Goal: Task Accomplishment & Management: Complete application form

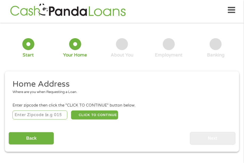
scroll to position [3, 0]
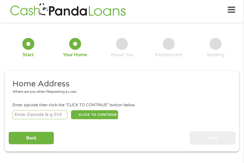
click at [46, 114] on input "number" at bounding box center [39, 115] width 55 height 9
type input "2"
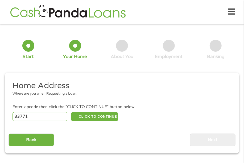
scroll to position [0, 0]
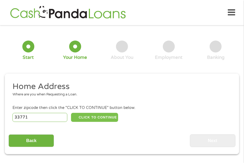
type input "33771"
click at [83, 121] on button "CLICK TO CONTINUE" at bounding box center [94, 117] width 47 height 9
type input "33771"
type input "Largo"
select select "Florida"
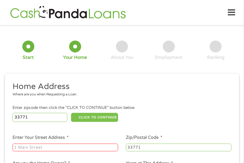
scroll to position [22, 0]
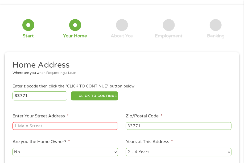
click at [78, 125] on input "Enter Your Street Address *" at bounding box center [64, 126] width 105 height 8
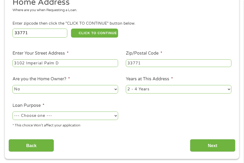
scroll to position [87, 0]
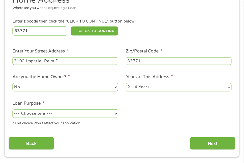
type input "3102 Imperial Palm D"
click at [12, 83] on select "No Yes" at bounding box center [64, 87] width 105 height 9
click option "No" at bounding box center [0, 0] width 0 height 0
click at [12, 110] on select "--- Choose one --- Pay Bills Debt Consolidation Home Improvement Major Purchase…" at bounding box center [64, 114] width 105 height 9
select select "paybills"
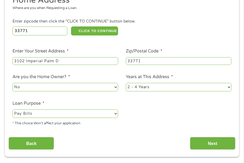
click option "Pay Bills" at bounding box center [0, 0] width 0 height 0
click at [126, 83] on select "1 Year or less 1 - 2 Years 2 - 4 Years Over 4 Years" at bounding box center [178, 87] width 105 height 9
click at [209, 90] on select "1 Year or less 1 - 2 Years 2 - 4 Years Over 4 Years" at bounding box center [178, 87] width 105 height 9
click at [215, 144] on input "Next" at bounding box center [212, 143] width 45 height 13
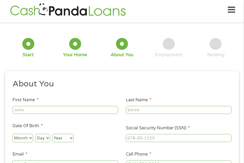
scroll to position [3, 0]
click at [81, 112] on input "First Name *" at bounding box center [64, 110] width 105 height 8
type input "Rhonda"
type input "Pontiere"
type input "rdpontiere@gmail.com"
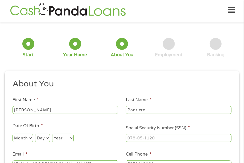
type input "(727) 241-3069"
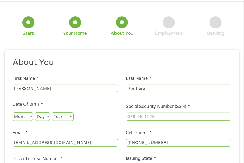
click at [12, 113] on select "Month 1 2 3 4 5 6 7 8 9 10 11 12" at bounding box center [22, 117] width 20 height 9
select select "11"
click option "11" at bounding box center [0, 0] width 0 height 0
click at [35, 113] on select "Day 1 2 3 4 5 6 7 8 9 10 11 12 13 14 15 16 17 18 19 20 21 22 23 24 25 26 27 28 …" at bounding box center [42, 117] width 15 height 9
select select "15"
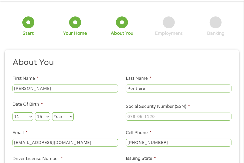
click option "15" at bounding box center [0, 0] width 0 height 0
click at [52, 113] on select "Year 2007 2006 2005 2004 2003 2002 2001 2000 1999 1998 1997 1996 1995 1994 1993…" at bounding box center [63, 117] width 22 height 9
select select "1960"
click option "1960" at bounding box center [0, 0] width 0 height 0
click at [173, 116] on input "___-__-____" at bounding box center [178, 117] width 105 height 8
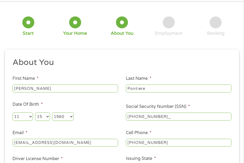
type input "191-48-8775"
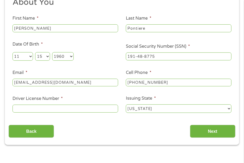
scroll to position [89, 0]
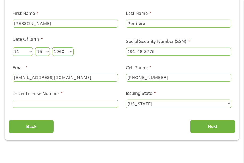
click at [70, 103] on input "Driver License Number *" at bounding box center [64, 104] width 105 height 8
type input "P536724609150"
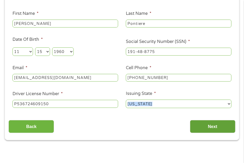
click at [202, 131] on div "About You This field is hidden when viewing the form Title * --- Choose one ---…" at bounding box center [122, 62] width 226 height 141
click at [202, 131] on input "Next" at bounding box center [212, 126] width 45 height 13
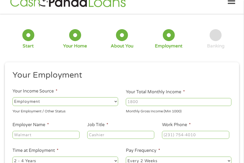
scroll to position [3, 0]
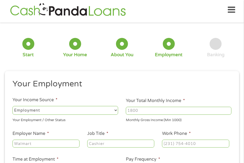
click at [12, 106] on select "--- Choose one --- Employment Self Employed Benefits" at bounding box center [64, 110] width 105 height 9
select select "benefits"
click option "Benefits" at bounding box center [0, 0] width 0 height 0
type input "Other"
type input "(727) 241-3069"
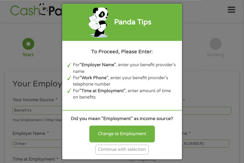
click at [165, 85] on li "For "Work Phone" , enter your benefit provider's telephone number" at bounding box center [125, 81] width 104 height 13
click at [45, 66] on div "Panda Tips To Proceed, Please Enter: For "Employer Name" , enter your benefit p…" at bounding box center [122, 81] width 244 height 163
click at [45, 65] on div "Panda Tips To Proceed, Please Enter: For "Employer Name" , enter your benefit p…" at bounding box center [122, 81] width 244 height 163
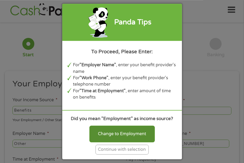
click at [108, 138] on div "Change to Employment" at bounding box center [121, 134] width 65 height 16
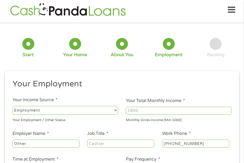
click at [12, 106] on select "--- Choose one --- Employment Self Employed Benefits" at bounding box center [64, 110] width 105 height 9
drag, startPoint x: 115, startPoint y: 112, endPoint x: 105, endPoint y: 126, distance: 17.8
click at [12, 106] on select "--- Choose one --- Employment Self Employed Benefits" at bounding box center [64, 110] width 105 height 9
click option "Benefits" at bounding box center [0, 0] width 0 height 0
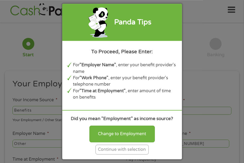
click at [165, 104] on div "Panda Tips To Proceed, Please Enter: For "Employer Name" , enter your benefit p…" at bounding box center [122, 82] width 120 height 156
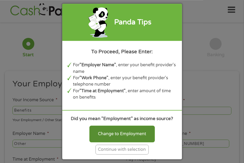
click at [137, 135] on div "Change to Employment" at bounding box center [121, 134] width 65 height 16
select select "fullTime"
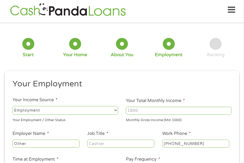
click at [132, 111] on input "Your Total Monthly Income *" at bounding box center [178, 111] width 105 height 8
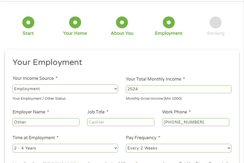
scroll to position [46, 0]
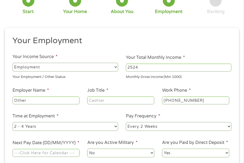
type input "2524"
click at [61, 100] on input "Other" at bounding box center [45, 101] width 67 height 8
type input "O"
type input "SSDI"
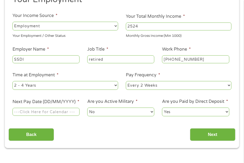
scroll to position [89, 0]
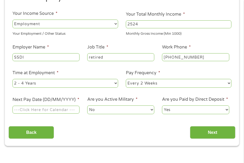
type input "retired"
click at [126, 79] on select "--- Choose one --- Every 2 Weeks Every Week Monthly Semi-Monthly" at bounding box center [178, 83] width 105 height 9
select select "monthly"
click option "Monthly" at bounding box center [0, 0] width 0 height 0
click at [61, 113] on input "Next Pay Date (DD/MM/YYYY) *" at bounding box center [45, 110] width 67 height 8
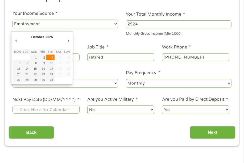
type input "03/10/2025"
click at [62, 113] on input "03/10/2025" at bounding box center [45, 110] width 67 height 8
click at [61, 113] on input "03/10/2025" at bounding box center [45, 110] width 67 height 8
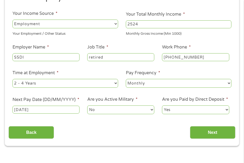
drag, startPoint x: 71, startPoint y: 126, endPoint x: 97, endPoint y: 126, distance: 26.0
click at [76, 126] on div "Back Next" at bounding box center [122, 130] width 226 height 17
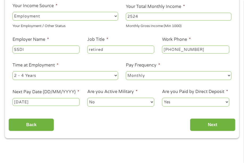
scroll to position [111, 0]
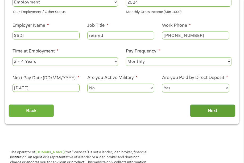
click at [211, 112] on input "Next" at bounding box center [212, 111] width 45 height 13
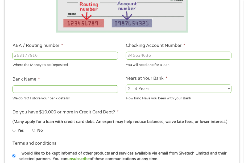
scroll to position [133, 0]
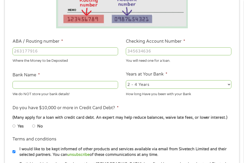
click at [72, 46] on li "ABA / Routing number * Where the Money to be Deposited" at bounding box center [65, 50] width 113 height 25
click at [72, 52] on input "ABA / Routing number *" at bounding box center [64, 52] width 105 height 8
type input "263180914"
click at [163, 54] on input "Checking Account Number *" at bounding box center [178, 52] width 105 height 8
type input "0001523132218"
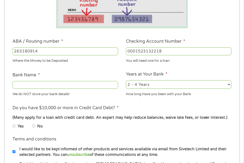
click at [94, 86] on input "Bank Name *" at bounding box center [64, 85] width 105 height 8
type input "r"
type input "Grow Financial FDC"
click at [126, 81] on select "2 - 4 Years 6 - 12 Months 1 - 2 Years Over 4 Years" at bounding box center [178, 85] width 105 height 9
select select "60months"
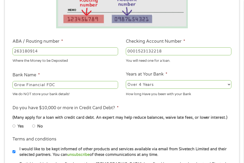
click option "Over 4 Years" at bounding box center [0, 0] width 0 height 0
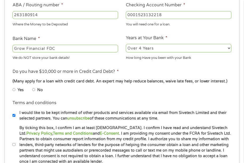
scroll to position [176, 0]
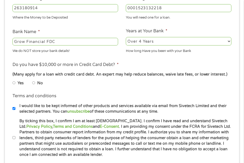
click at [33, 86] on input "No" at bounding box center [33, 83] width 3 height 6
radio input "true"
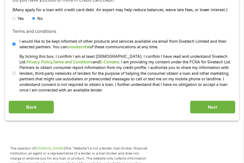
scroll to position [241, 0]
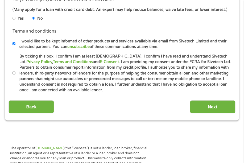
click at [13, 76] on input "By ticking this box, I confirm I am at least 18 years old. I confirm I have rea…" at bounding box center [13, 73] width 3 height 6
checkbox input "true"
click at [215, 108] on input "Next" at bounding box center [212, 106] width 45 height 13
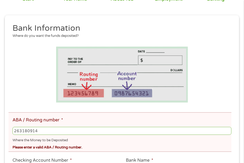
scroll to position [89, 0]
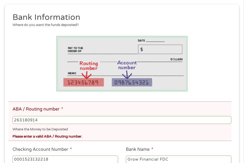
click at [60, 122] on input "263180914" at bounding box center [121, 120] width 219 height 8
type input "263182914"
type input "GROW FINANCIAL FCU"
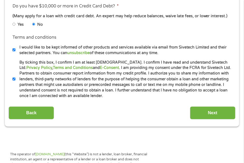
scroll to position [306, 0]
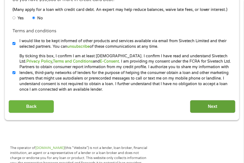
type input "263182914"
click at [205, 113] on input "Next" at bounding box center [212, 106] width 45 height 13
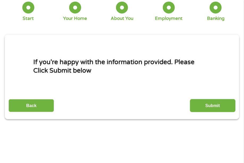
scroll to position [46, 0]
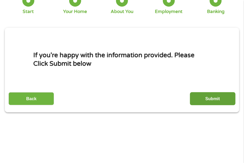
click at [199, 103] on input "Submit" at bounding box center [212, 98] width 45 height 13
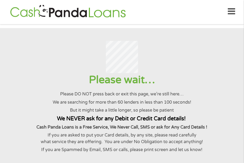
scroll to position [0, 0]
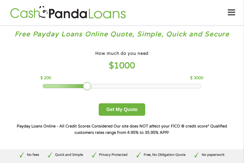
click at [89, 88] on div at bounding box center [87, 86] width 9 height 9
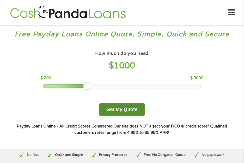
click at [125, 111] on button "Get My Quote" at bounding box center [122, 110] width 46 height 12
